Goal: Transaction & Acquisition: Purchase product/service

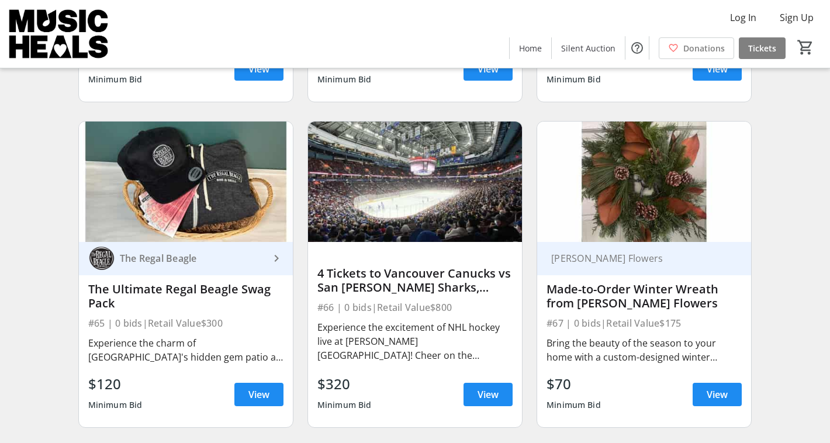
scroll to position [6923, 0]
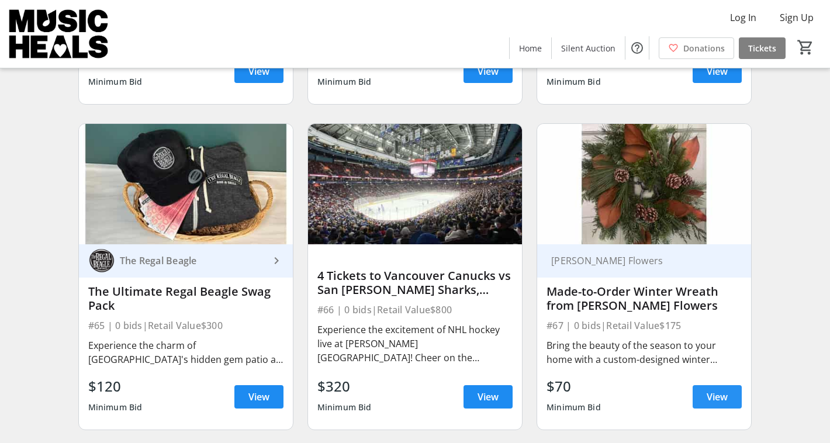
drag, startPoint x: 712, startPoint y: 409, endPoint x: 712, endPoint y: 398, distance: 11.1
click at [712, 407] on span at bounding box center [717, 397] width 49 height 28
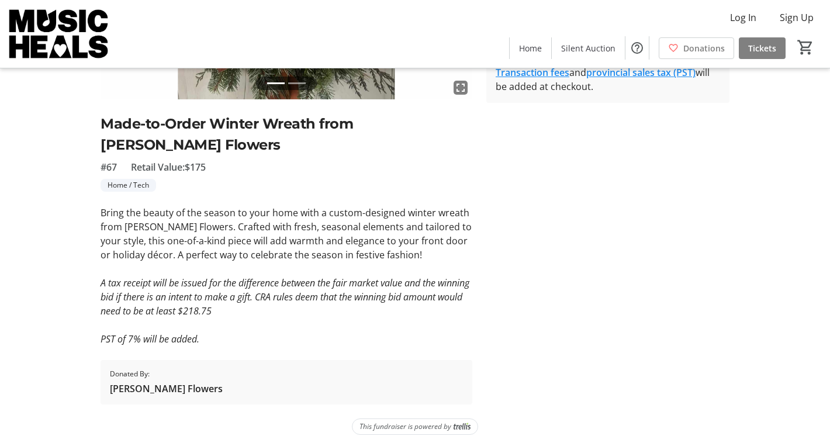
scroll to position [226, 0]
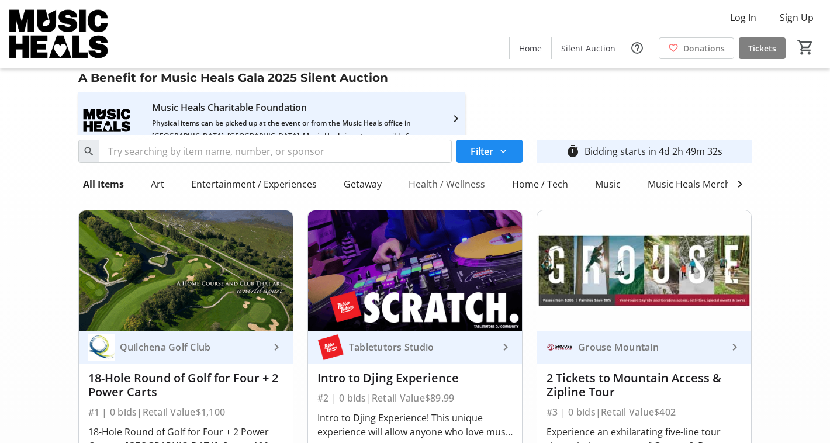
click at [421, 186] on div "Health / Wellness" at bounding box center [447, 183] width 86 height 23
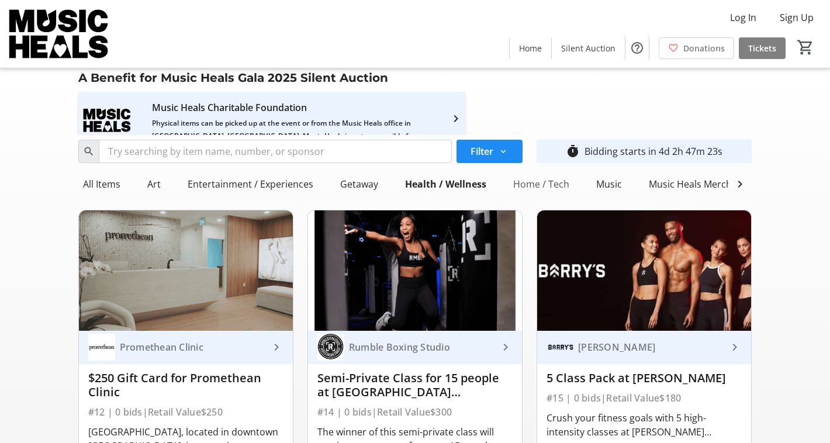
click at [545, 182] on div "Home / Tech" at bounding box center [540, 183] width 65 height 23
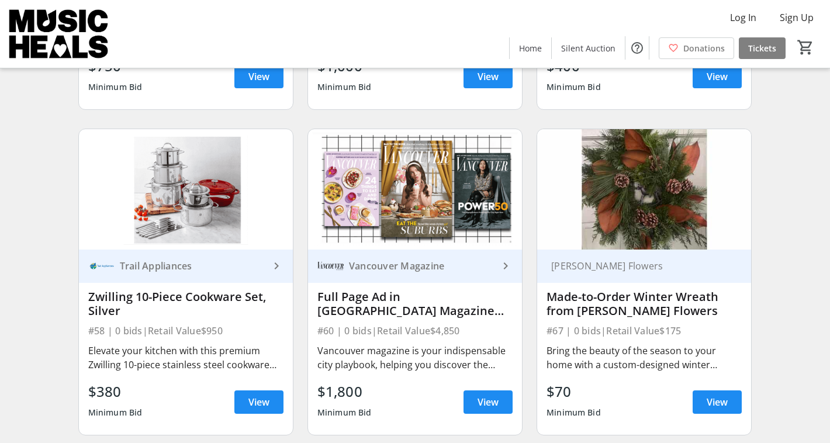
scroll to position [413, 0]
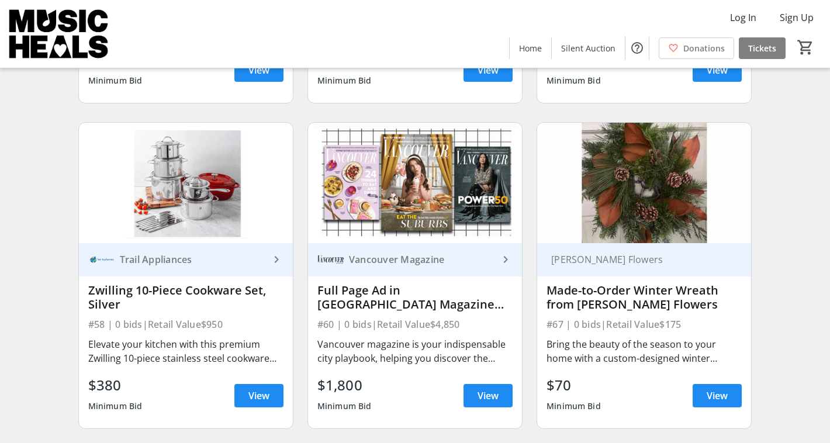
drag, startPoint x: 598, startPoint y: 290, endPoint x: 598, endPoint y: 299, distance: 9.4
click at [598, 290] on div "Made-to-Order Winter Wreath from [PERSON_NAME] Flowers" at bounding box center [643, 297] width 195 height 28
click at [707, 399] on span "View" at bounding box center [717, 396] width 21 height 14
